Goal: Information Seeking & Learning: Learn about a topic

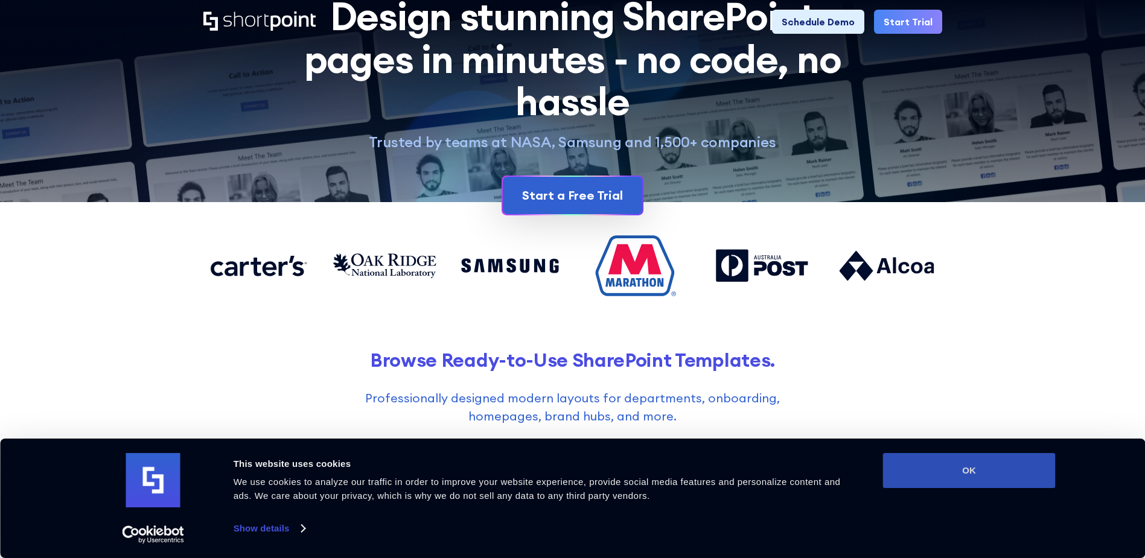
click at [956, 459] on button "OK" at bounding box center [969, 470] width 173 height 35
